Goal: Find specific page/section: Find specific page/section

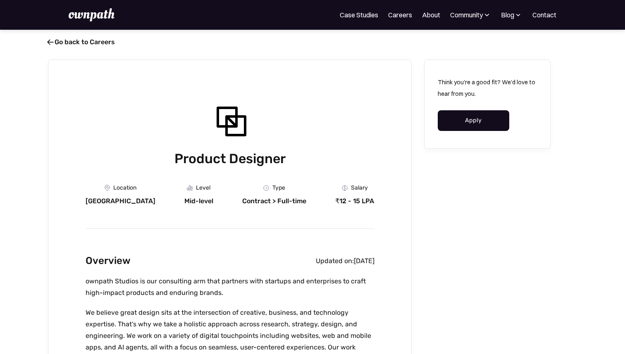
click at [62, 41] on link " Go back to Careers" at bounding box center [81, 42] width 67 height 8
